Goal: Task Accomplishment & Management: Manage account settings

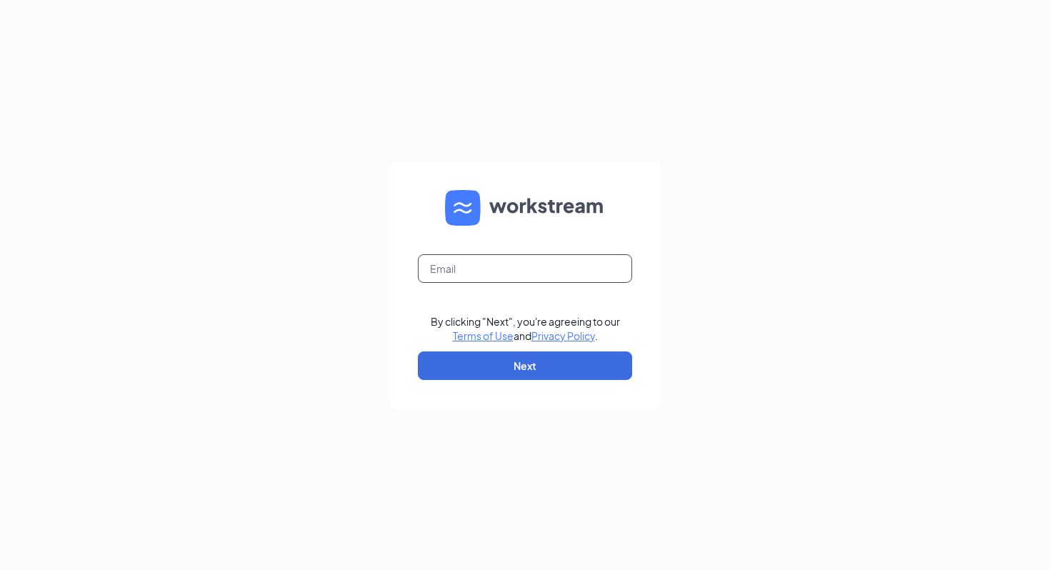
click at [487, 255] on input "text" at bounding box center [525, 268] width 214 height 29
type input "arianna.mccloud1@me.com"
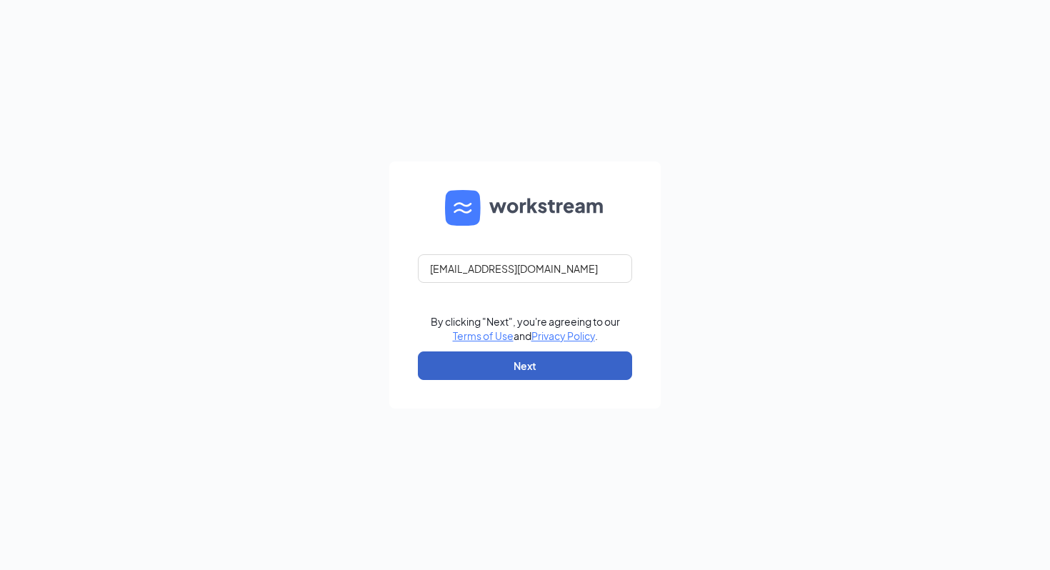
click at [545, 362] on button "Next" at bounding box center [525, 365] width 214 height 29
click at [537, 371] on button "button" at bounding box center [525, 365] width 214 height 29
click at [585, 372] on button "button" at bounding box center [525, 365] width 214 height 29
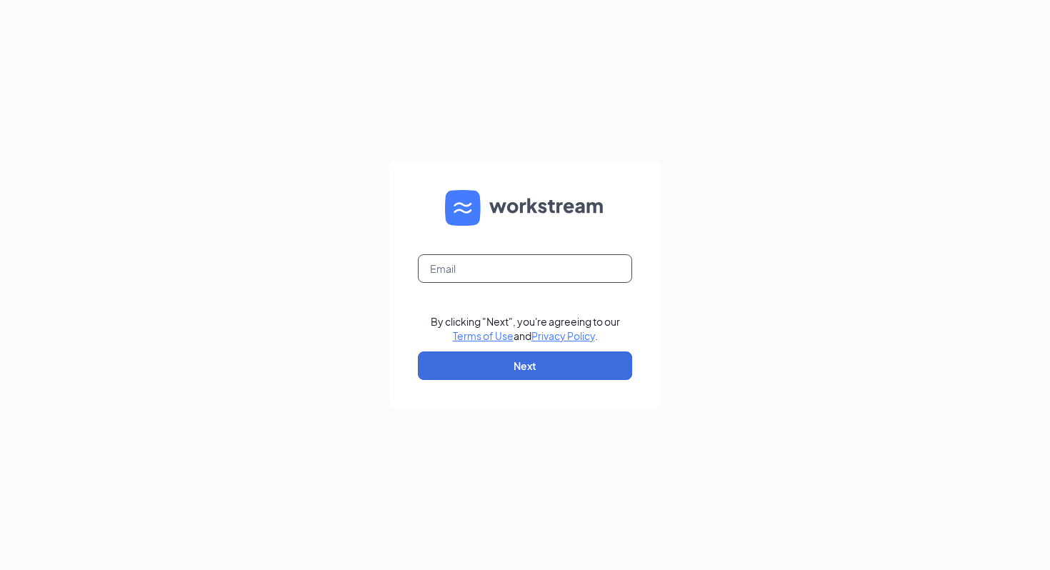
click at [452, 254] on form "By clicking "Next", you're agreeing to our Terms of Use and Privacy Policy . Ne…" at bounding box center [524, 284] width 271 height 247
click at [458, 264] on input "text" at bounding box center [525, 268] width 214 height 29
type input "arianna.mccloud1@me.com"
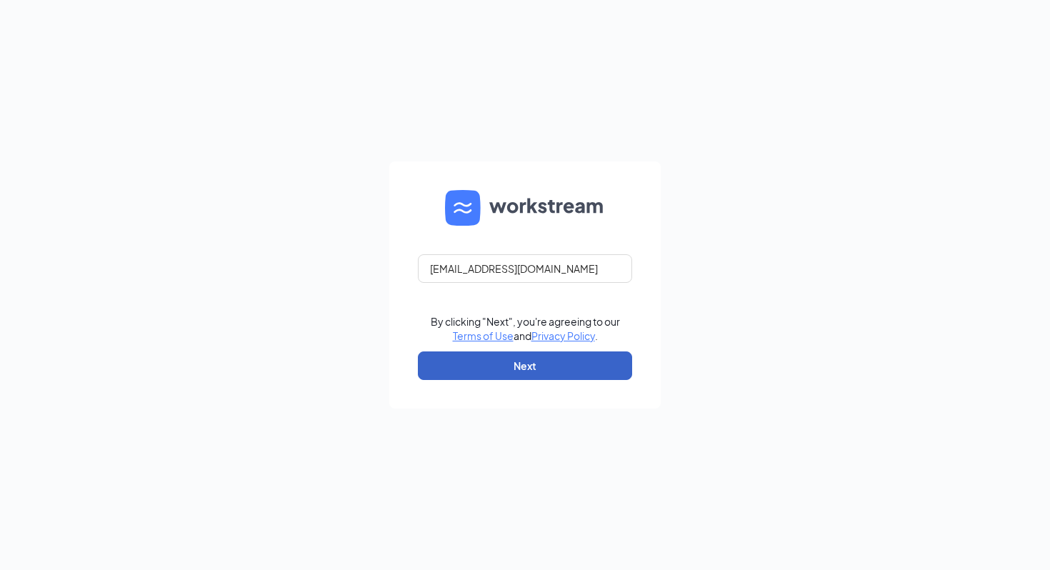
click at [541, 366] on button "Next" at bounding box center [525, 365] width 214 height 29
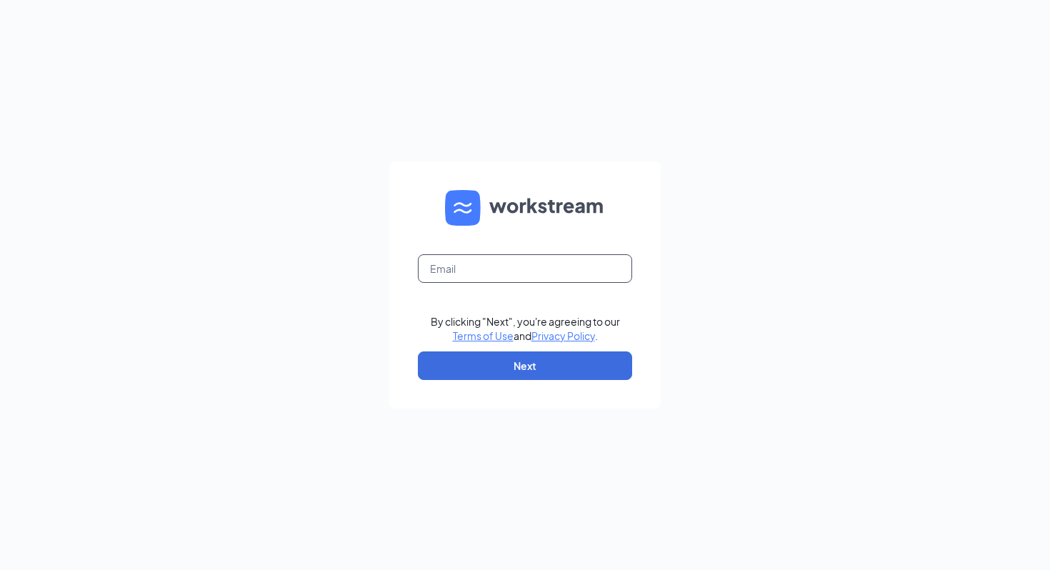
click at [485, 259] on input "text" at bounding box center [525, 268] width 214 height 29
type input "[EMAIL_ADDRESS][DOMAIN_NAME]"
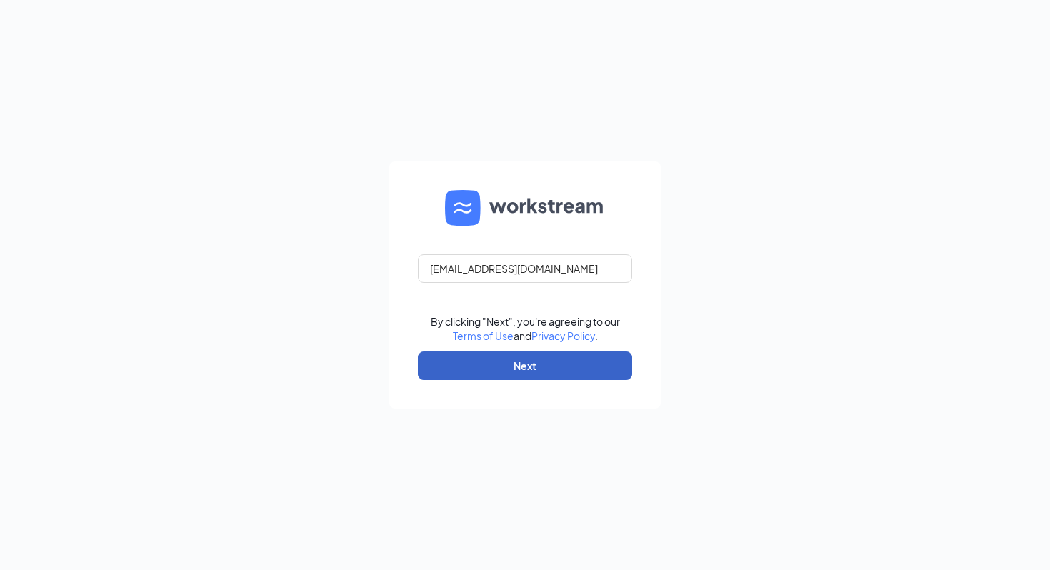
click at [521, 363] on button "Next" at bounding box center [525, 365] width 214 height 29
